Goal: Task Accomplishment & Management: Use online tool/utility

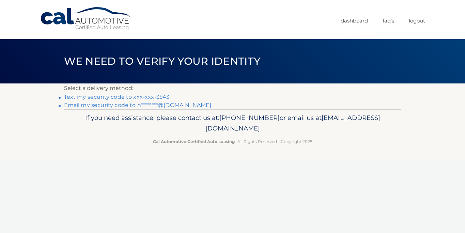
click at [133, 96] on link "Text my security code to xxx-xxx-3543" at bounding box center [117, 97] width 106 height 6
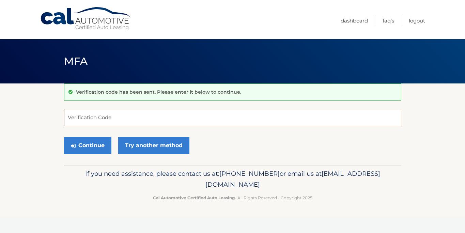
click at [119, 116] on input "Verification Code" at bounding box center [233, 117] width 338 height 17
type input "732247"
click at [89, 146] on button "Continue" at bounding box center [87, 145] width 47 height 17
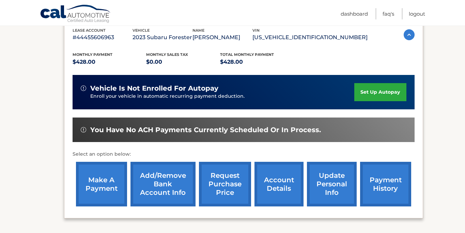
scroll to position [158, 0]
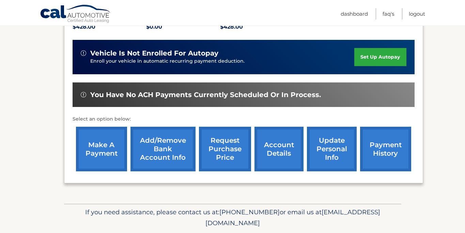
click at [98, 152] on link "make a payment" at bounding box center [101, 149] width 51 height 45
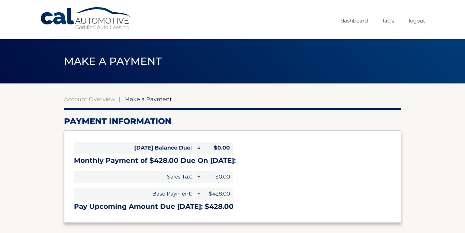
select select "NTkwYmU3ZTAtNjFlMy00ZDRjLWFiOWUtNWRiNzIxM2I5NzUx"
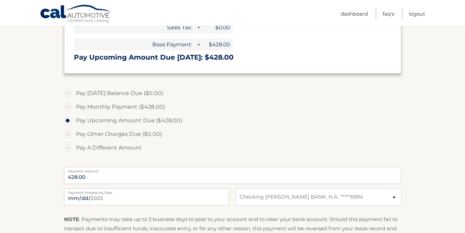
scroll to position [213, 0]
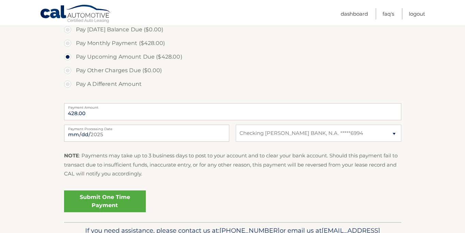
click at [102, 207] on link "Submit One Time Payment" at bounding box center [105, 202] width 82 height 22
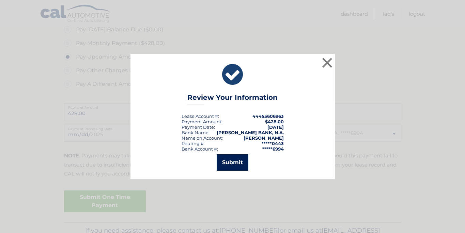
click at [238, 166] on button "Submit" at bounding box center [233, 162] width 32 height 16
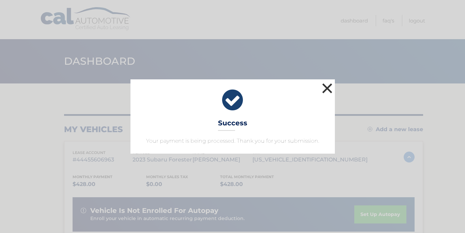
click at [327, 81] on button "×" at bounding box center [328, 88] width 14 height 14
